Goal: Task Accomplishment & Management: Manage account settings

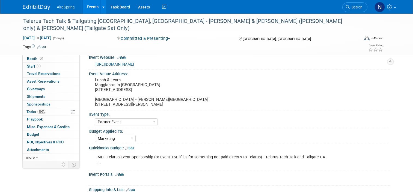
select select "Partner Event"
select select "Marketing"
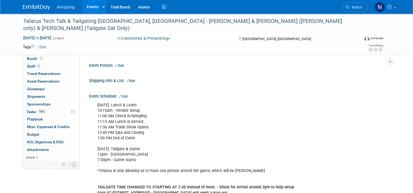
click at [91, 10] on link "Events" at bounding box center [93, 7] width 20 height 14
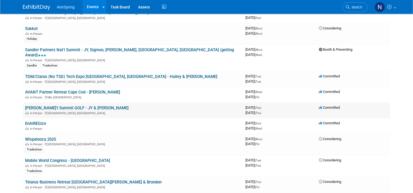
scroll to position [273, 0]
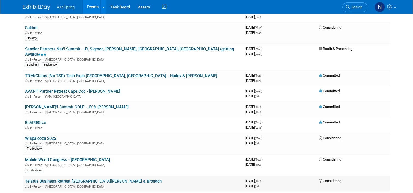
click at [59, 179] on link "Telarus Business Retreat [GEOGRAPHIC_DATA][PERSON_NAME] & Brondon" at bounding box center [93, 181] width 137 height 5
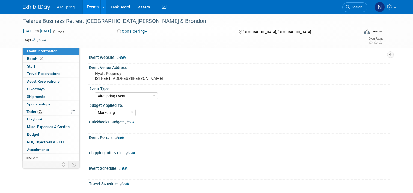
select select "AireSpring Event"
select select "Marketing"
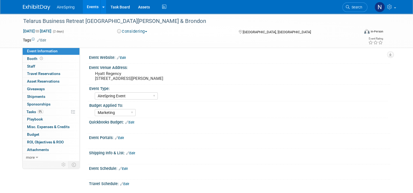
click at [83, 9] on link "Events" at bounding box center [93, 7] width 20 height 14
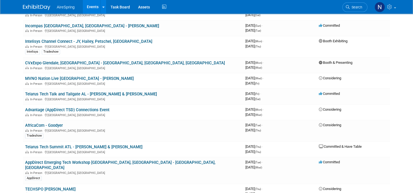
scroll to position [437, 0]
